Goal: Check status: Check status

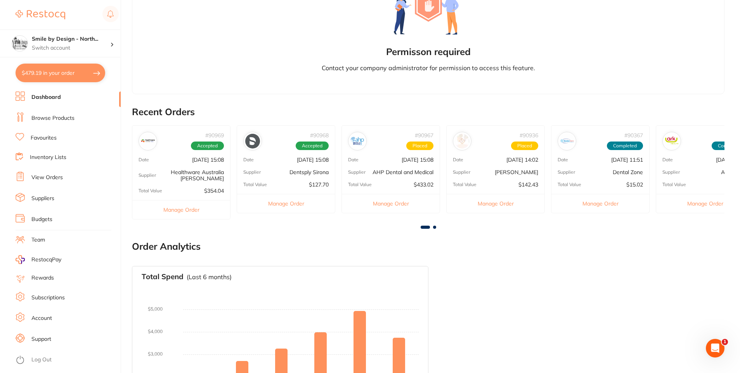
scroll to position [194, 0]
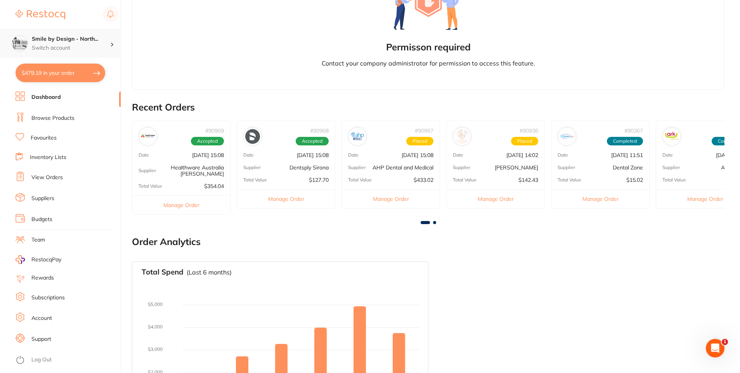
click at [72, 51] on p "Switch account" at bounding box center [71, 48] width 78 height 8
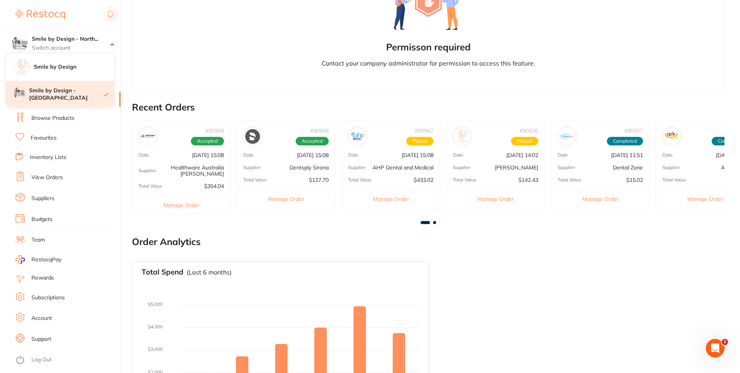
click at [76, 92] on h4 "Smile by Design - [GEOGRAPHIC_DATA]" at bounding box center [66, 94] width 74 height 15
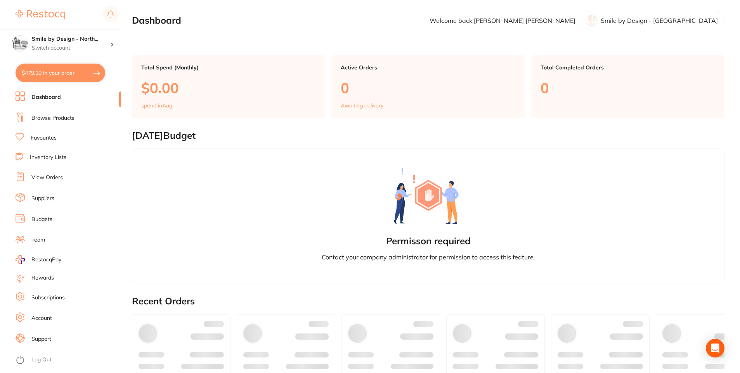
click at [57, 175] on link "View Orders" at bounding box center [46, 178] width 31 height 8
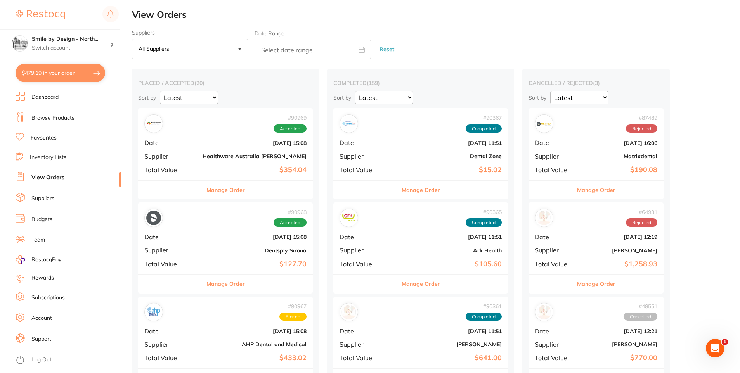
click at [216, 191] on button "Manage Order" at bounding box center [225, 190] width 38 height 19
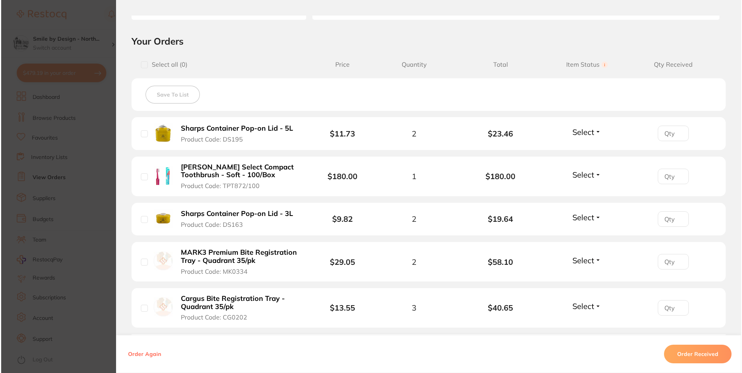
scroll to position [194, 0]
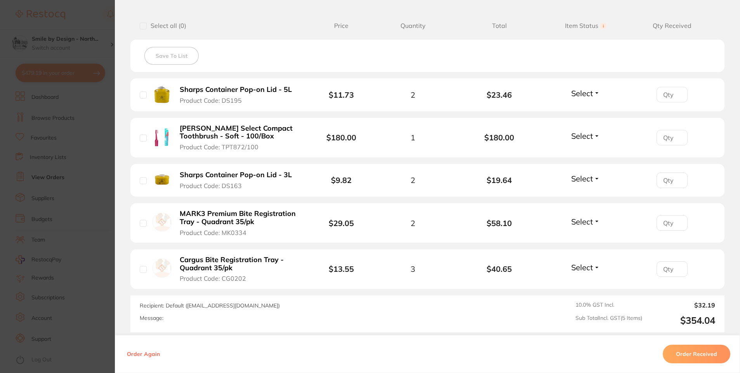
click at [215, 211] on b "MARK3 Premium Bite Registration Tray - Quadrant 35/pk" at bounding box center [239, 218] width 119 height 16
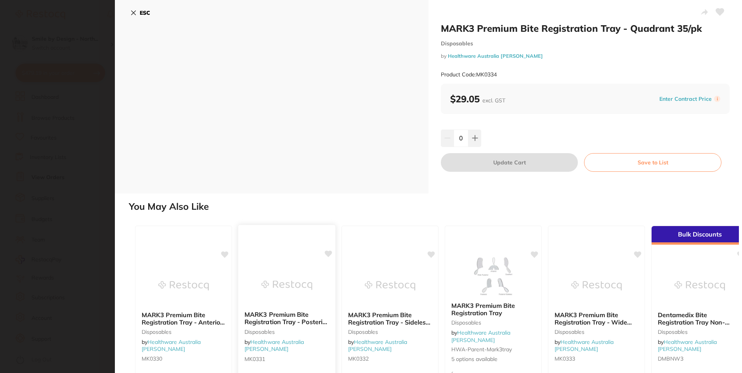
scroll to position [0, 0]
click at [143, 8] on button "ESC" at bounding box center [140, 12] width 20 height 13
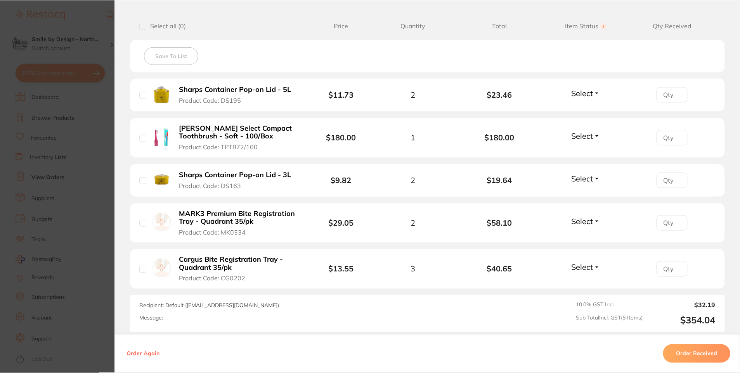
scroll to position [194, 0]
click at [251, 260] on b "Cargus Bite Registration Tray - Quadrant 35/pk" at bounding box center [239, 264] width 119 height 16
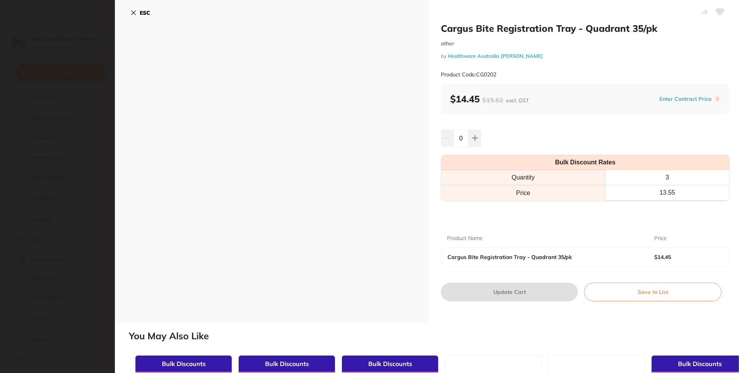
scroll to position [0, 0]
click at [146, 16] on b "ESC" at bounding box center [145, 12] width 10 height 7
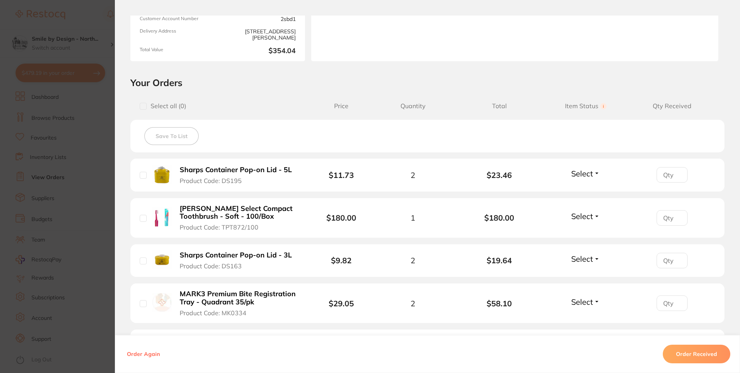
click at [96, 167] on section "Order ID: Restocq- 90969 Order Information Accepted Order Order Date [DATE] 15:…" at bounding box center [370, 186] width 740 height 373
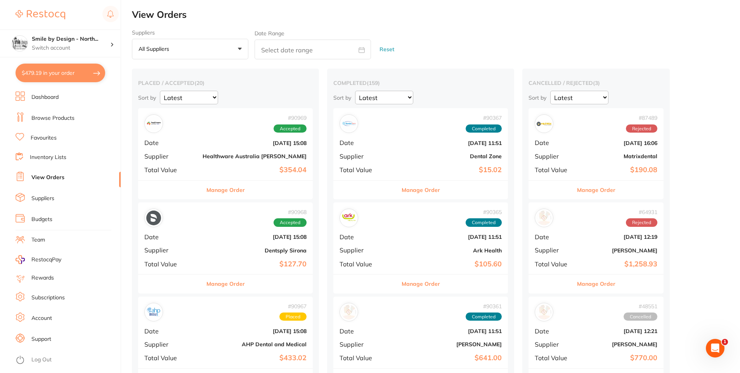
click at [222, 288] on button "Manage Order" at bounding box center [225, 284] width 38 height 19
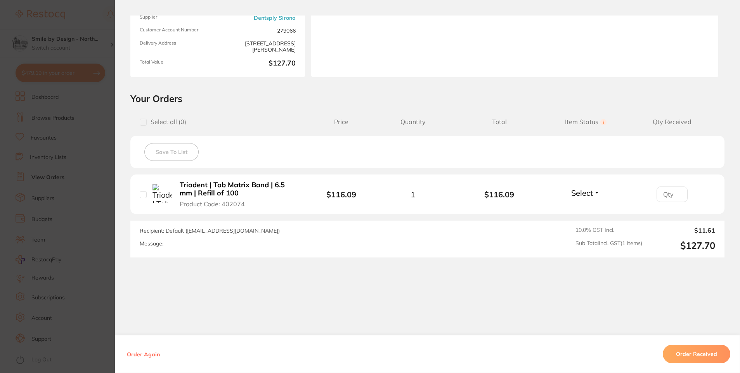
click at [55, 262] on section "Order ID: Restocq- 90968 Order Information Accepted Order Order Date [DATE] 15:…" at bounding box center [370, 186] width 740 height 373
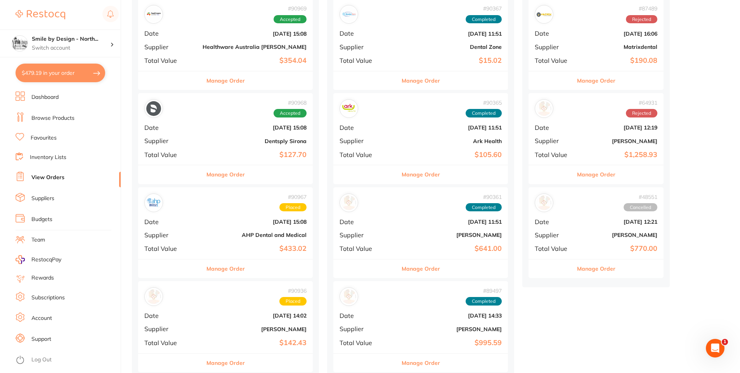
scroll to position [116, 0]
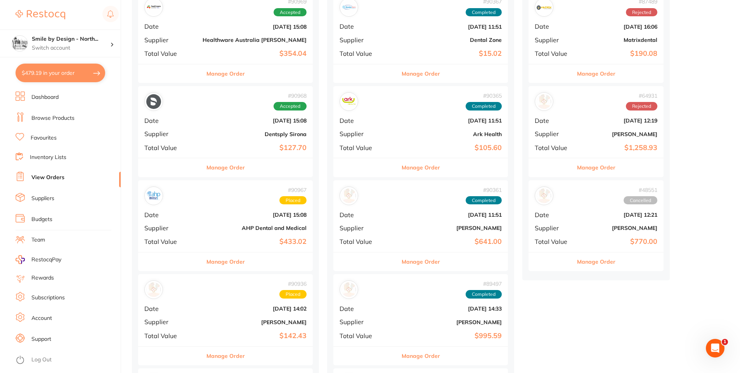
click at [211, 261] on button "Manage Order" at bounding box center [225, 262] width 38 height 19
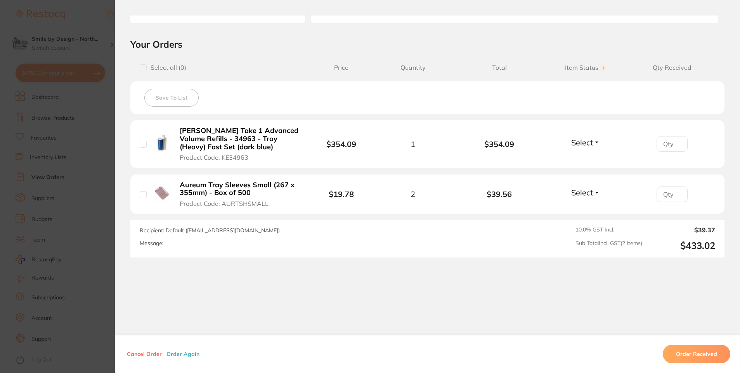
click at [66, 243] on section "Order ID: Restocq- 90967 Order Information Placed Order Order Date [DATE] 15:08…" at bounding box center [370, 186] width 740 height 373
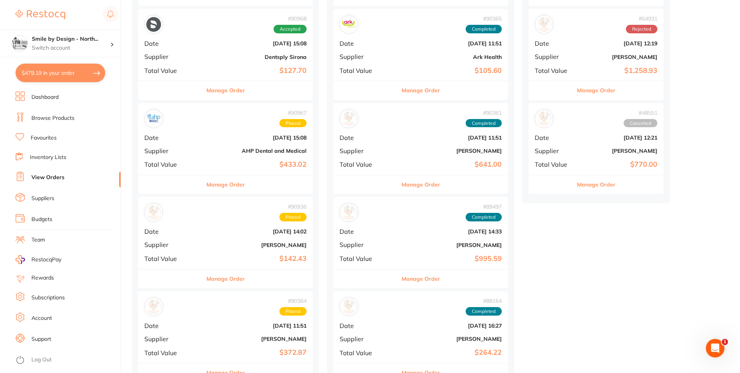
scroll to position [194, 0]
click at [210, 284] on button "Manage Order" at bounding box center [225, 278] width 38 height 19
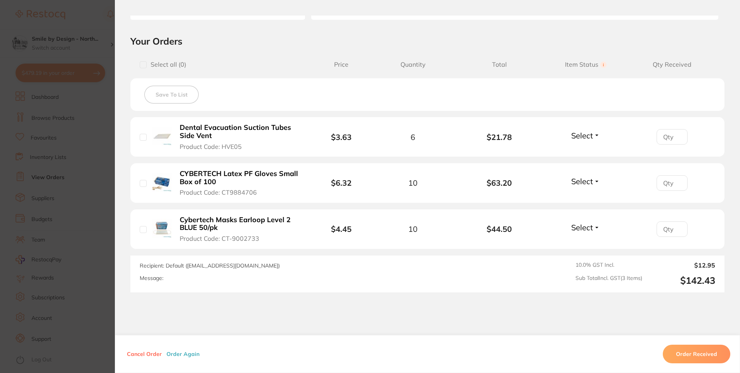
click at [72, 235] on section "Order ID: Restocq- 90936 Order Information Placed Order Order Date [DATE] 14:02…" at bounding box center [370, 186] width 740 height 373
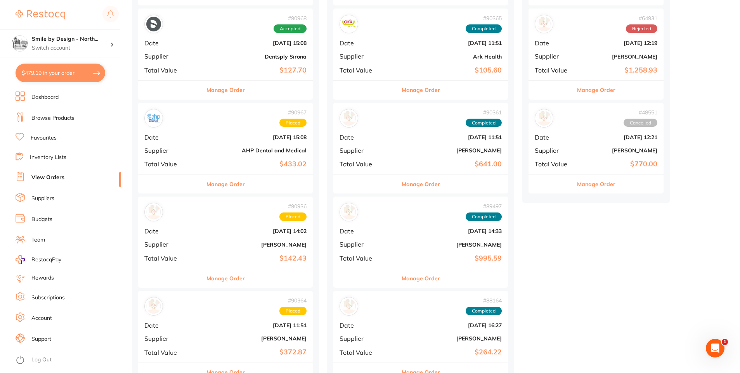
scroll to position [310, 0]
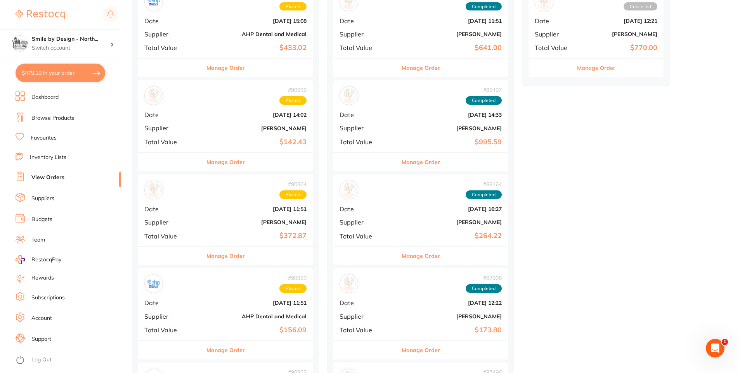
click at [217, 253] on button "Manage Order" at bounding box center [225, 256] width 38 height 19
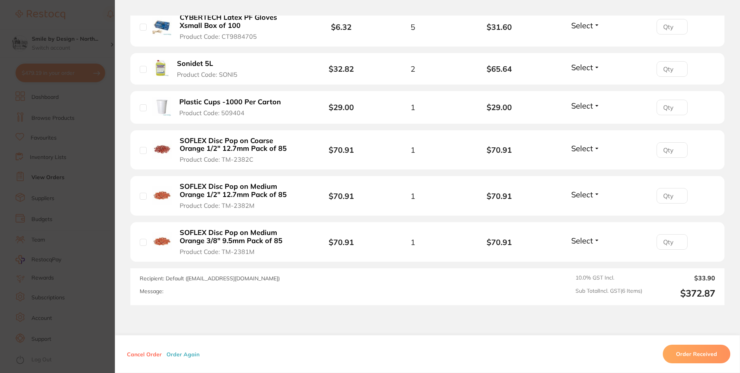
scroll to position [272, 0]
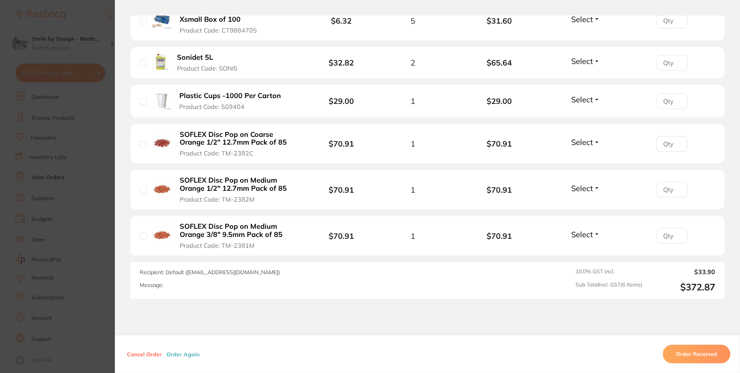
click at [60, 234] on section "Order ID: Restocq- 90364 Order Information Placed Order Order Date [DATE] 11:51…" at bounding box center [370, 186] width 740 height 373
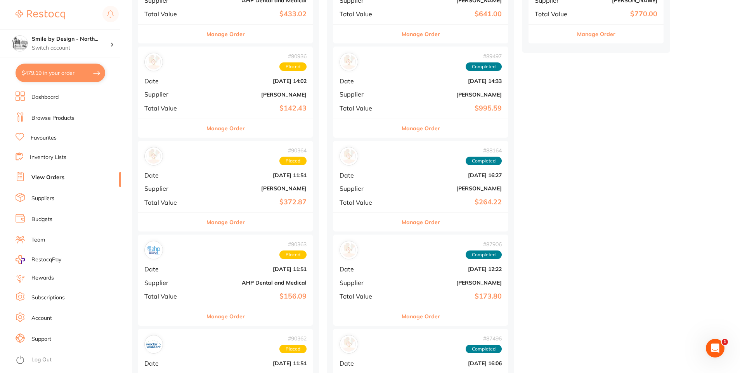
scroll to position [388, 0]
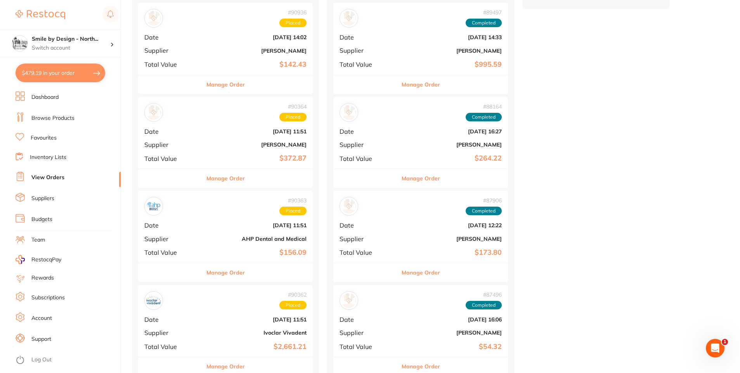
click at [226, 277] on button "Manage Order" at bounding box center [225, 272] width 38 height 19
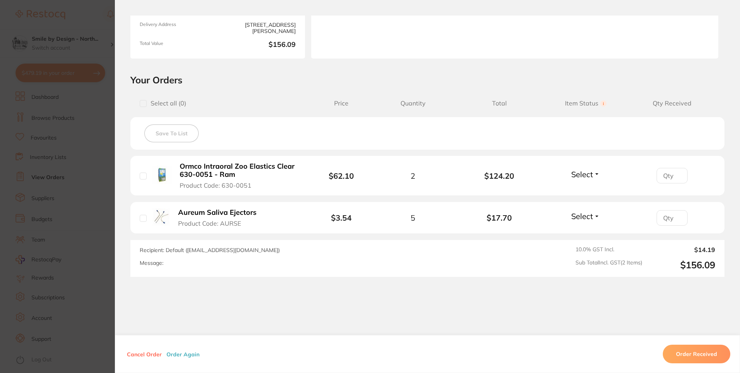
click at [63, 287] on section "Order ID: Restocq- 90363 Order Information Placed Order Order Date [DATE] 11:51…" at bounding box center [370, 186] width 740 height 373
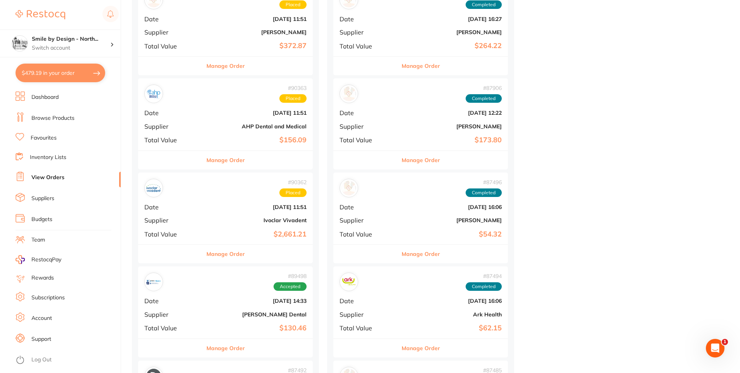
scroll to position [504, 0]
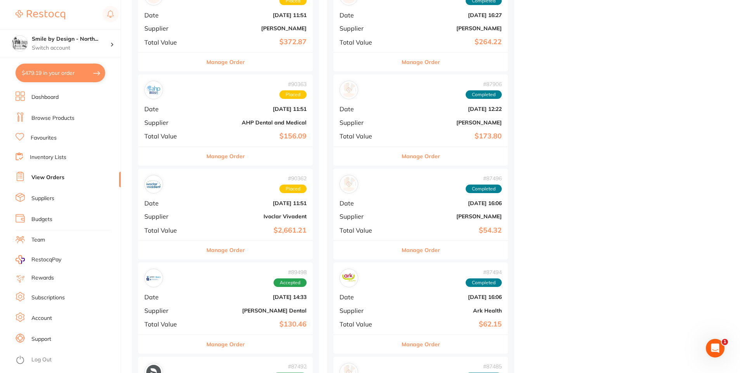
click at [216, 252] on button "Manage Order" at bounding box center [225, 250] width 38 height 19
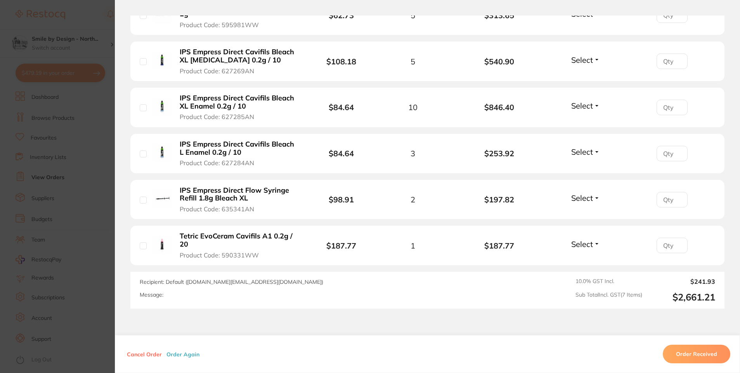
scroll to position [367, 0]
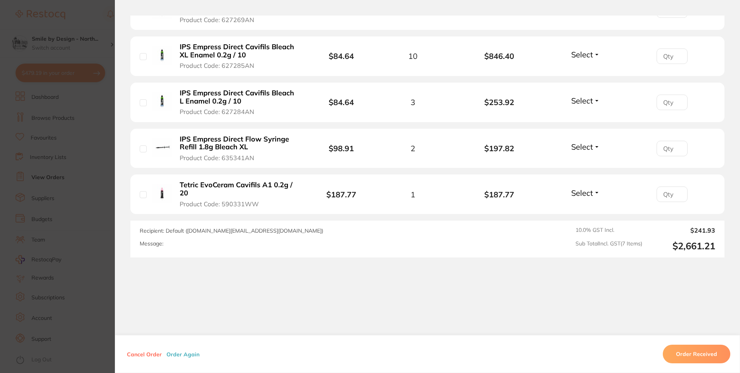
click at [77, 245] on section "Order ID: Restocq- 90362 Order Information Placed Order Order Date [DATE] 11:51…" at bounding box center [370, 186] width 740 height 373
